Goal: Information Seeking & Learning: Learn about a topic

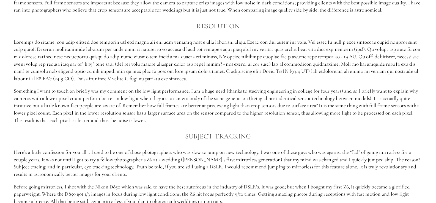
scroll to position [440, 0]
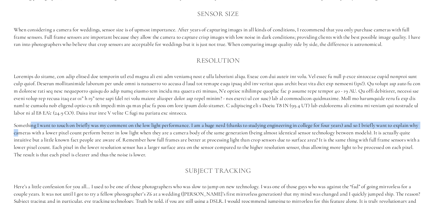
drag, startPoint x: 31, startPoint y: 126, endPoint x: 28, endPoint y: 133, distance: 7.8
click at [28, 133] on p "Something I want to touch on briefly was my comment on the low light performanc…" at bounding box center [218, 140] width 408 height 37
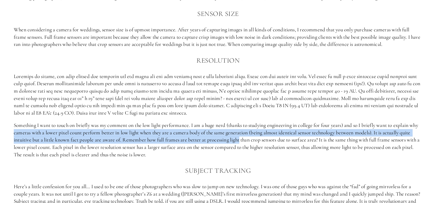
drag, startPoint x: 24, startPoint y: 133, endPoint x: 253, endPoint y: 140, distance: 229.1
click at [253, 140] on p "Something I want to touch on briefly was my comment on the low light performanc…" at bounding box center [218, 140] width 408 height 37
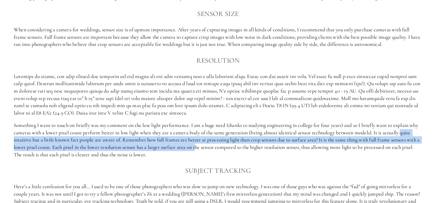
drag, startPoint x: 13, startPoint y: 141, endPoint x: 211, endPoint y: 147, distance: 197.8
click at [211, 147] on div "My Criteria for the best cameras for wedding Photography I have been in the wed…" at bounding box center [218, 83] width 418 height 322
click at [211, 147] on p "Something I want to touch on briefly was my comment on the low light performanc…" at bounding box center [218, 140] width 408 height 37
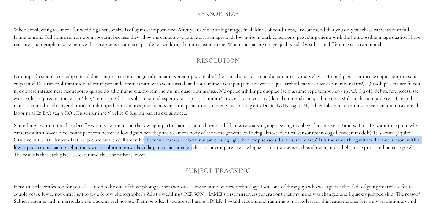
drag, startPoint x: 209, startPoint y: 149, endPoint x: 156, endPoint y: 140, distance: 53.1
click at [156, 140] on p "Something I want to touch on briefly was my comment on the low light performanc…" at bounding box center [218, 140] width 408 height 37
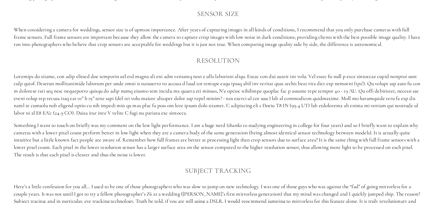
drag, startPoint x: 168, startPoint y: 154, endPoint x: 62, endPoint y: 159, distance: 106.0
click at [62, 159] on div "My Criteria for the best cameras for wedding Photography I have been in the wed…" at bounding box center [218, 82] width 408 height 313
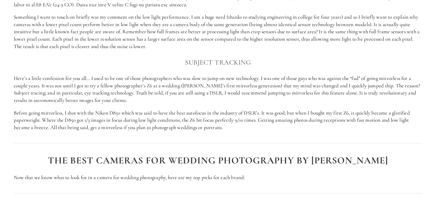
scroll to position [550, 0]
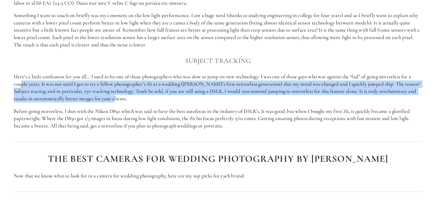
drag, startPoint x: 35, startPoint y: 80, endPoint x: 146, endPoint y: 101, distance: 112.5
click at [146, 101] on p "Here’s a little confession for you all… I used to be one of those photographers…" at bounding box center [218, 87] width 408 height 29
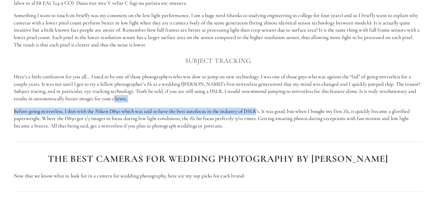
drag, startPoint x: 92, startPoint y: 87, endPoint x: 260, endPoint y: 111, distance: 169.4
